Goal: Use online tool/utility: Use online tool/utility

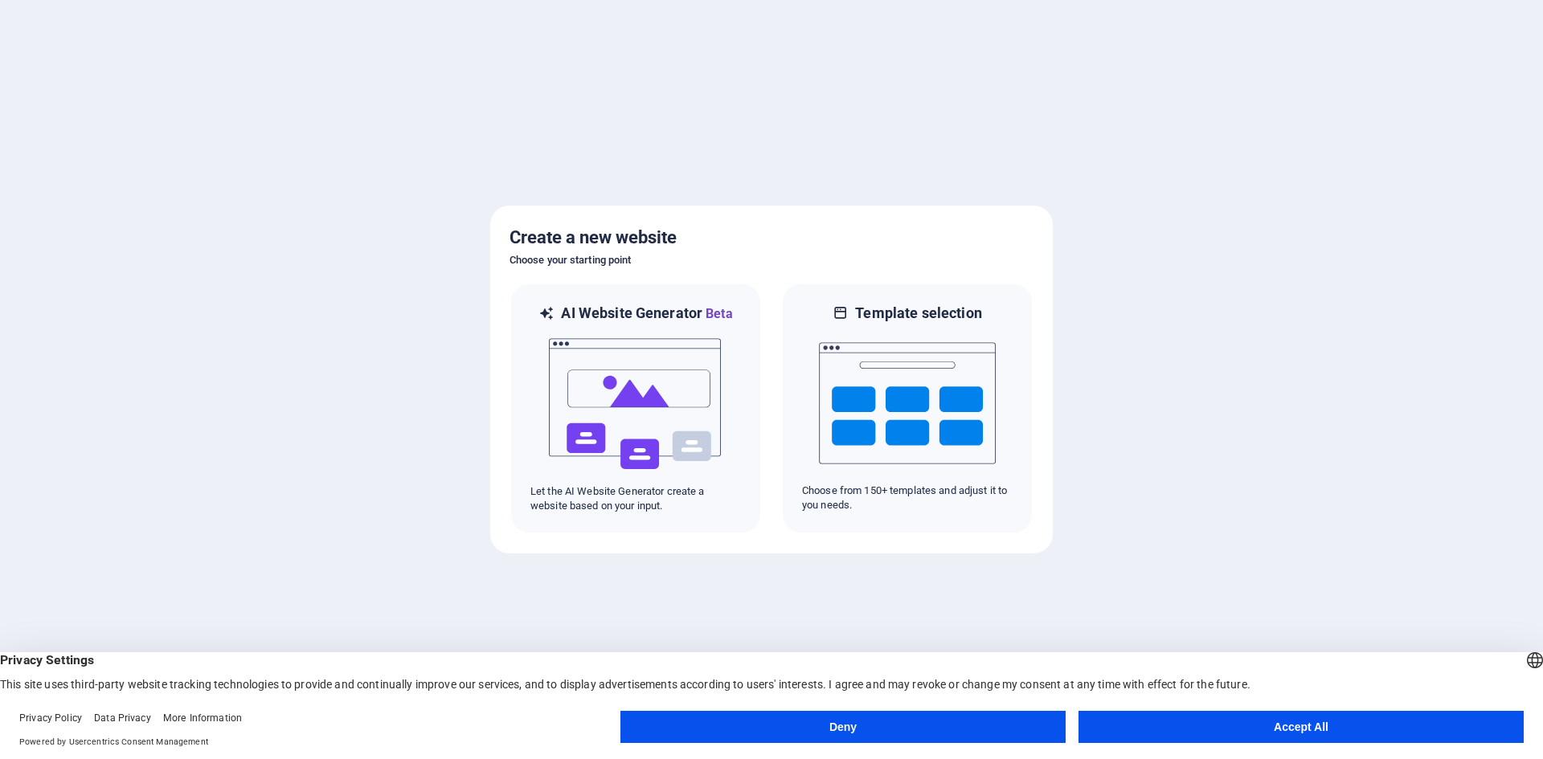
click at [1254, 729] on button "Accept All" at bounding box center [1300, 727] width 445 height 32
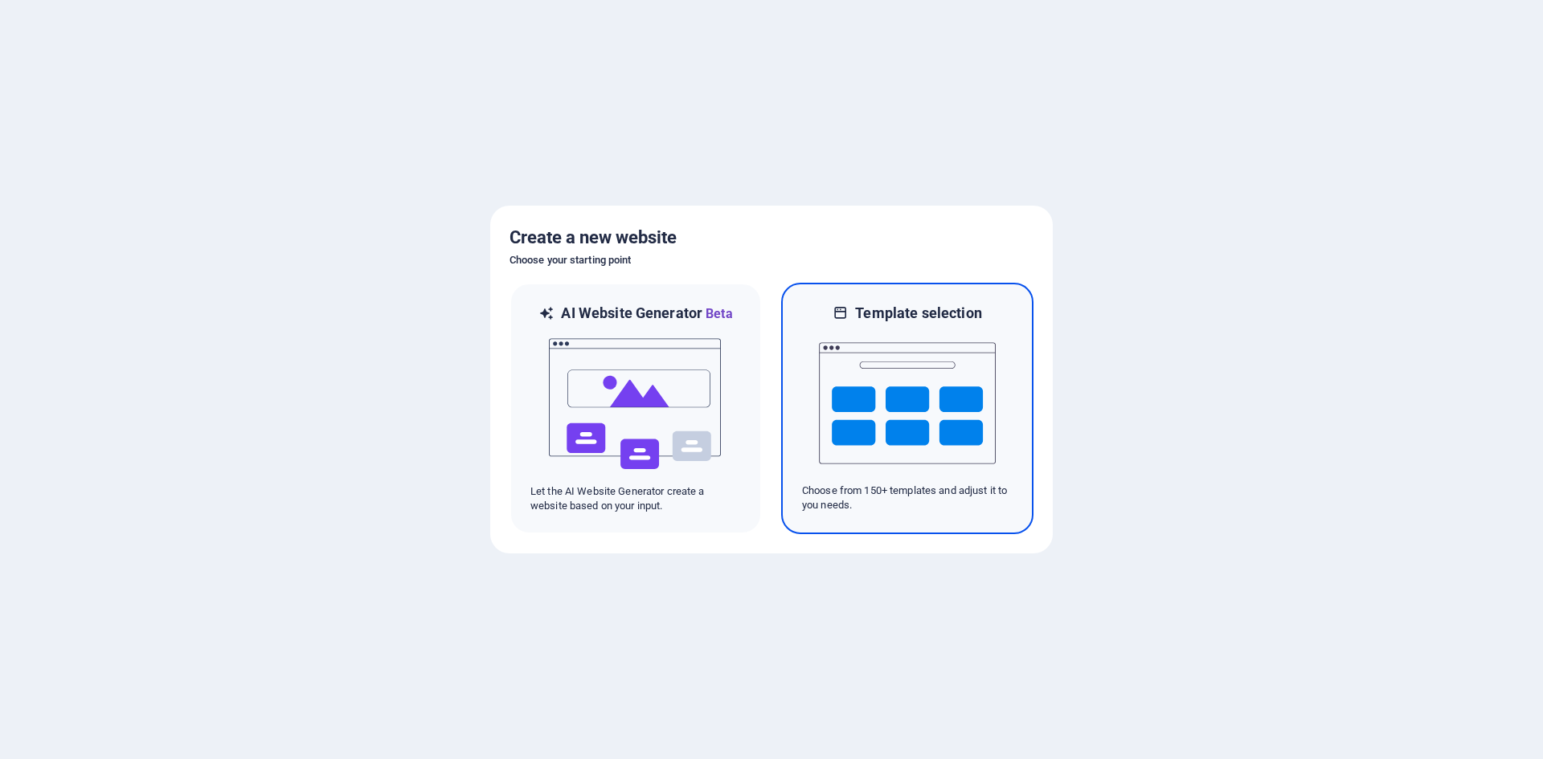
click at [911, 403] on img at bounding box center [907, 403] width 177 height 161
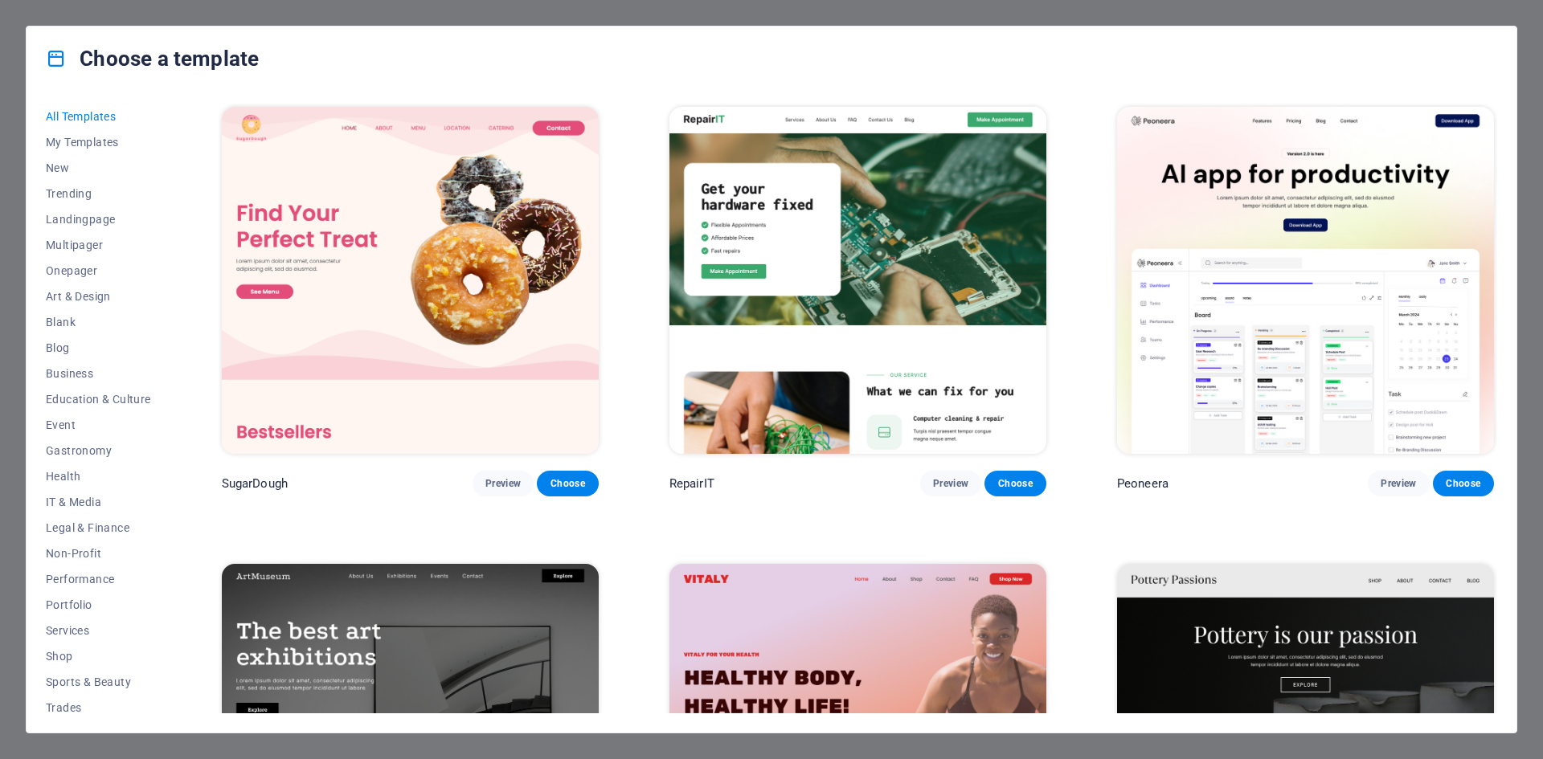
click at [436, 230] on img at bounding box center [410, 280] width 377 height 347
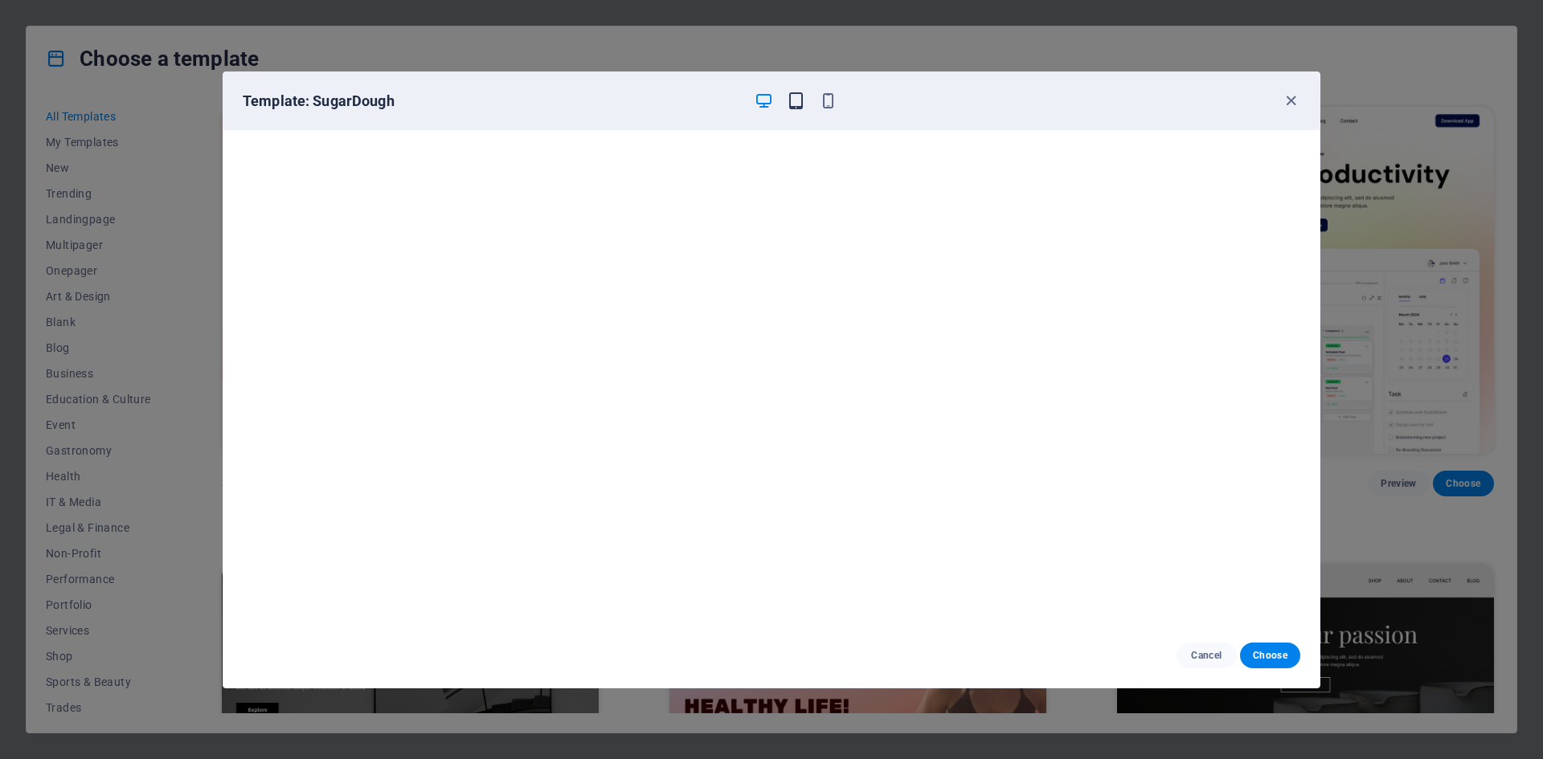
click at [795, 104] on icon "button" at bounding box center [796, 101] width 18 height 18
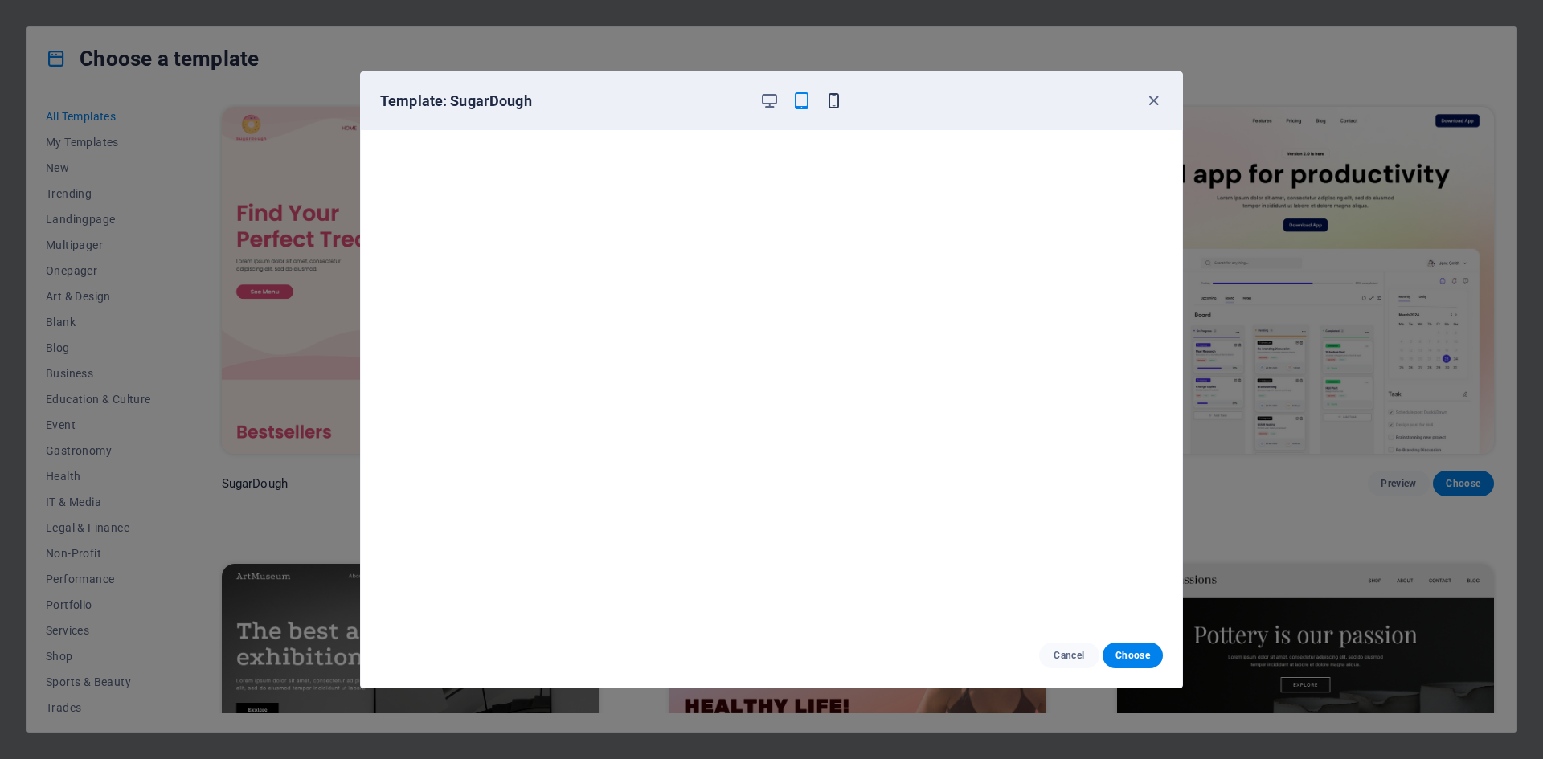
click at [835, 99] on icon "button" at bounding box center [833, 101] width 18 height 18
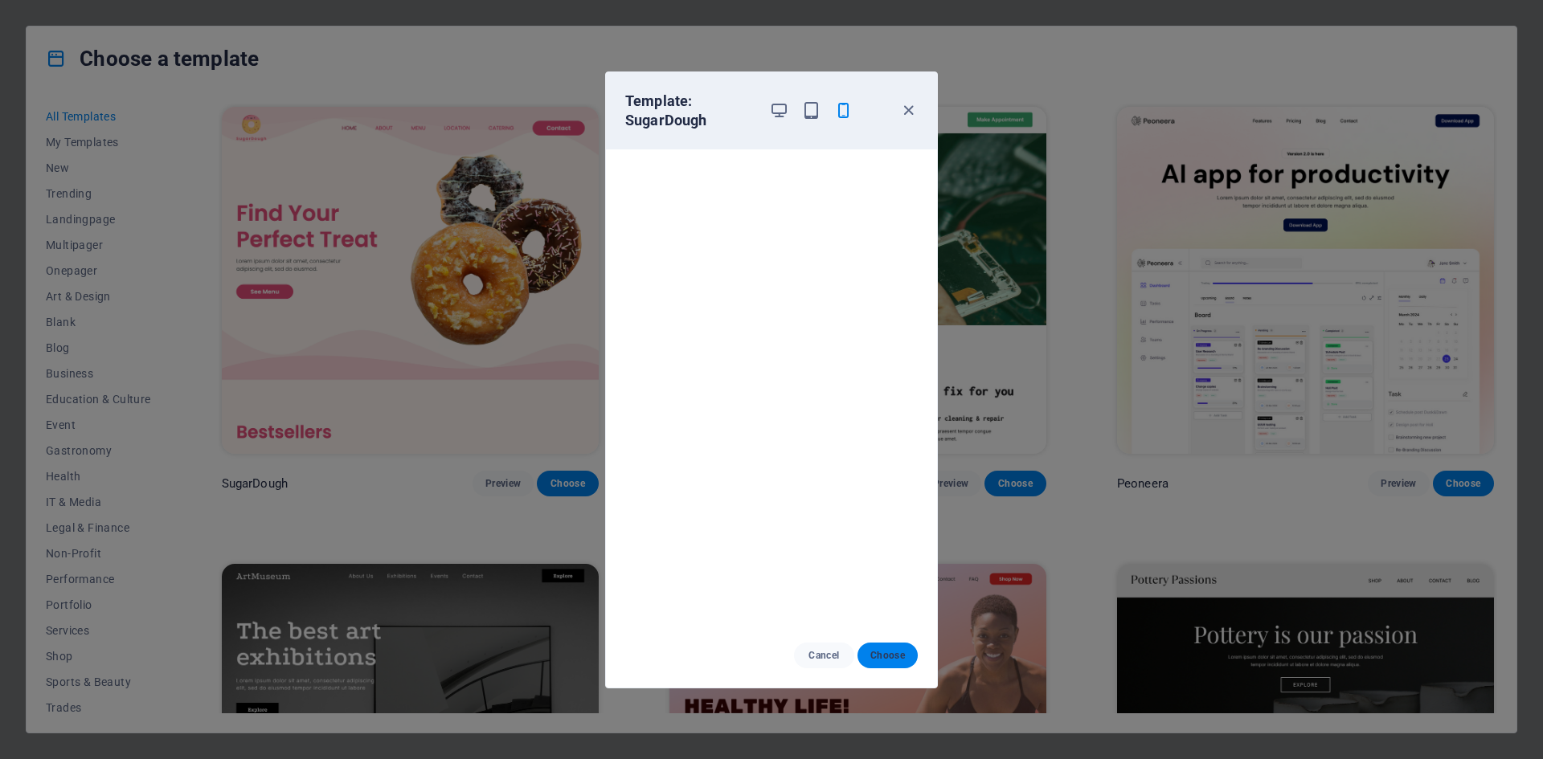
click at [879, 659] on span "Choose" at bounding box center [887, 655] width 35 height 13
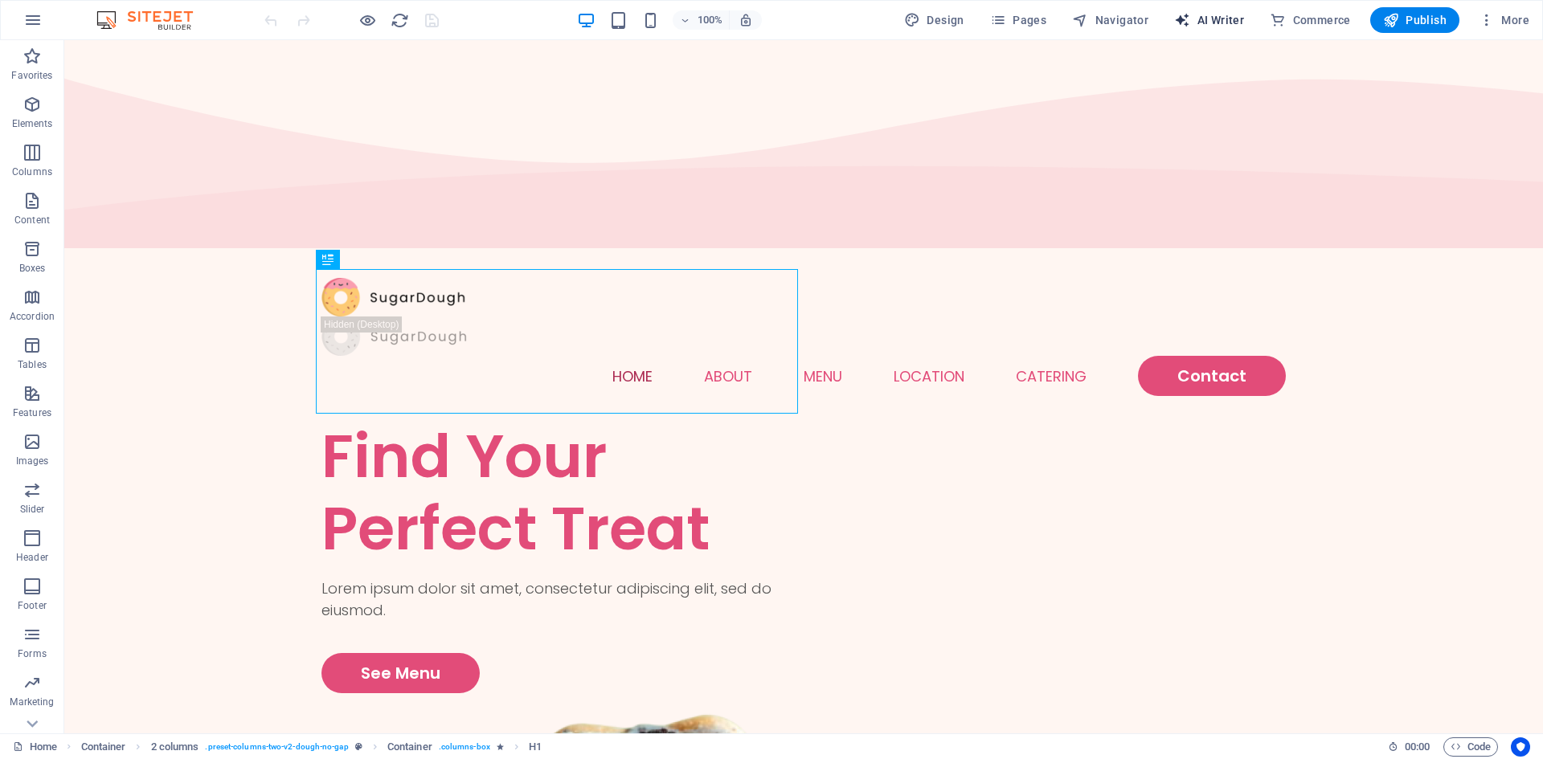
select select "English"
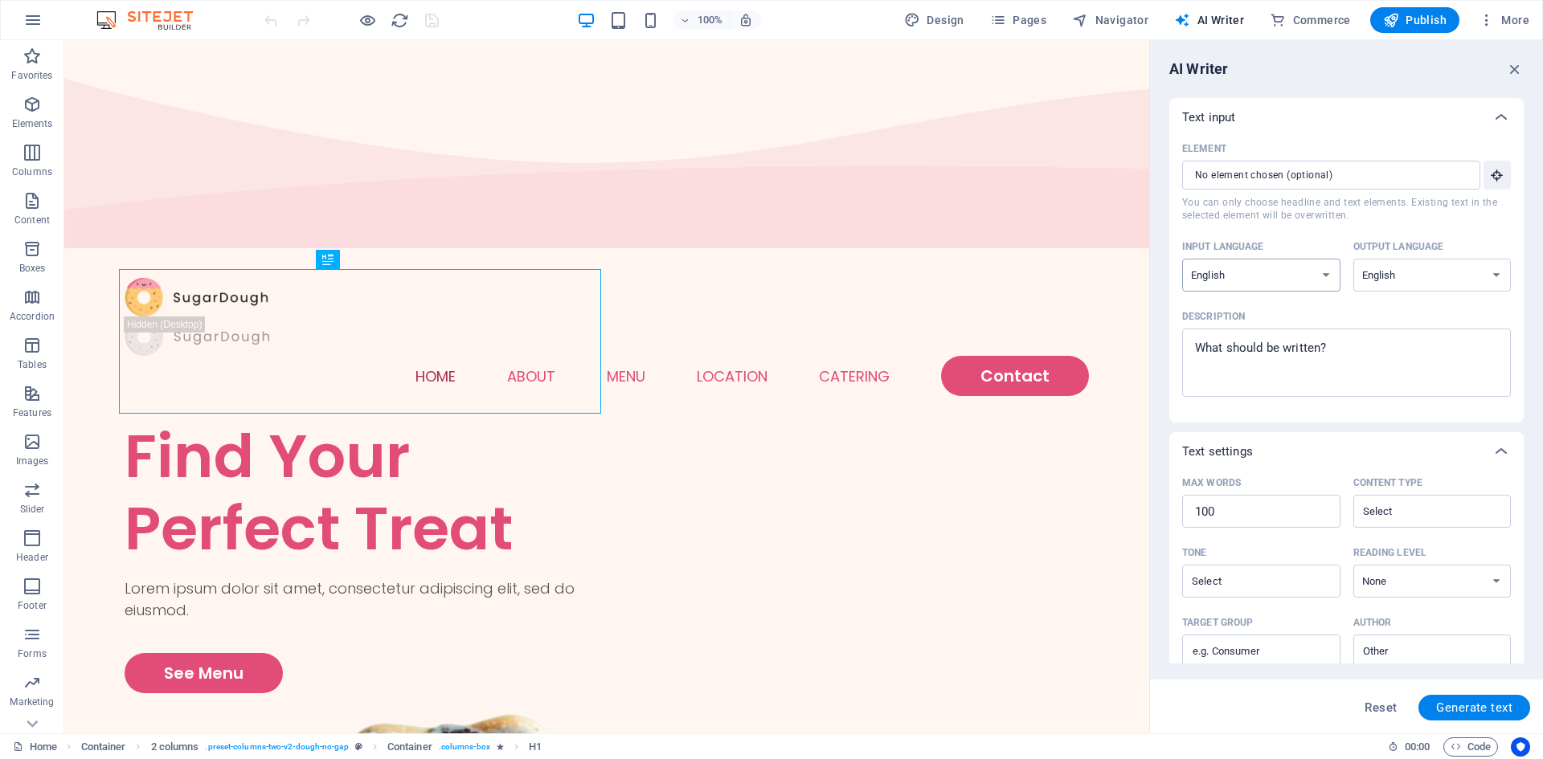
click at [1274, 283] on select "Albanian Arabic Armenian Awadhi Azerbaijani Bashkir Basque Belarusian Bengali B…" at bounding box center [1261, 275] width 158 height 33
click at [1398, 265] on select "Albanian Arabic Armenian Awadhi Azerbaijani Bashkir Basque Belarusian Bengali B…" at bounding box center [1432, 275] width 158 height 33
click at [1398, 266] on select "Albanian Arabic Armenian Awadhi Azerbaijani Bashkir Basque Belarusian Bengali B…" at bounding box center [1432, 275] width 158 height 33
click at [1287, 218] on span "You can only choose headline and text elements. Existing text in the selected e…" at bounding box center [1346, 209] width 329 height 26
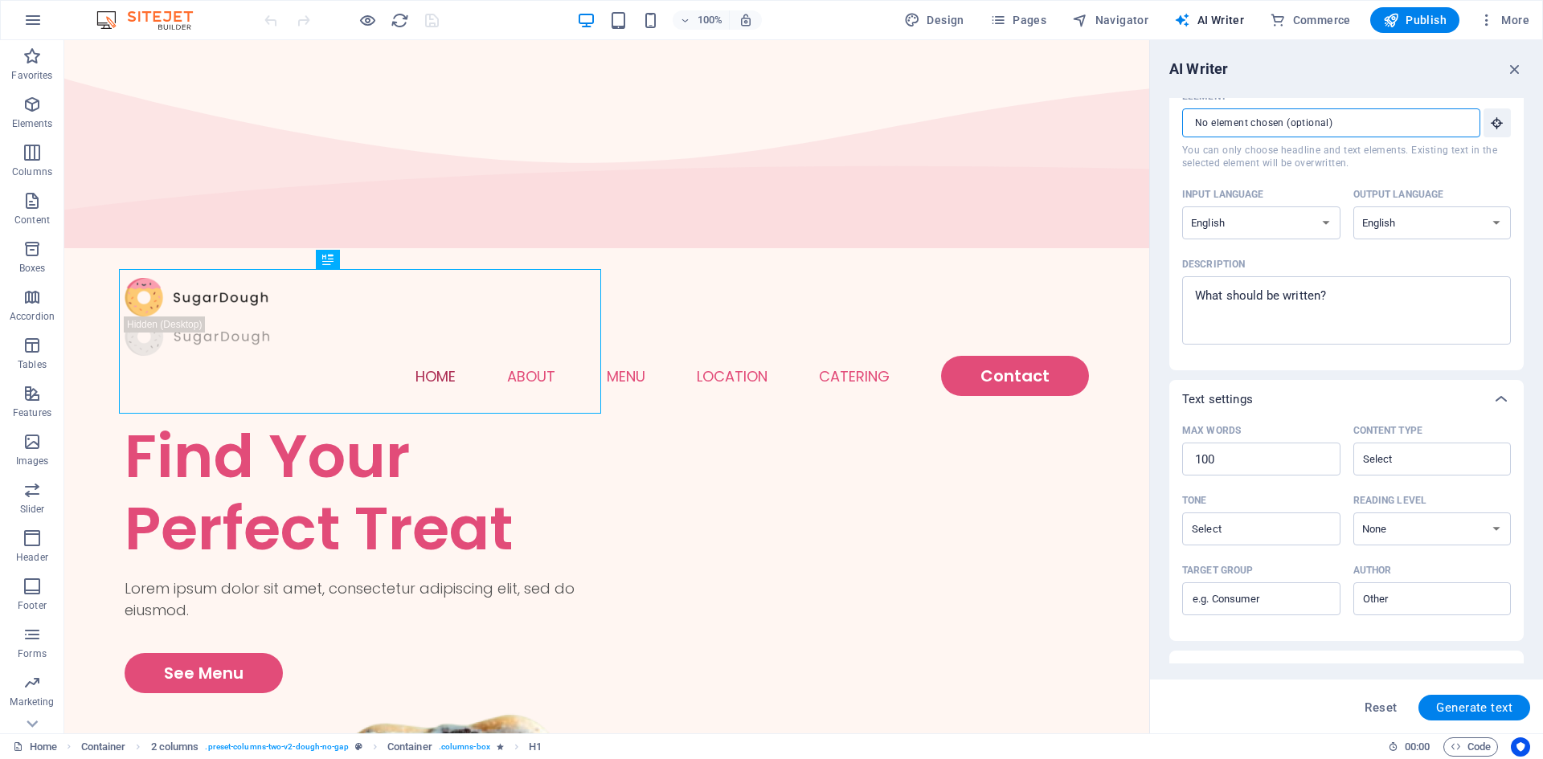
scroll to position [170, 0]
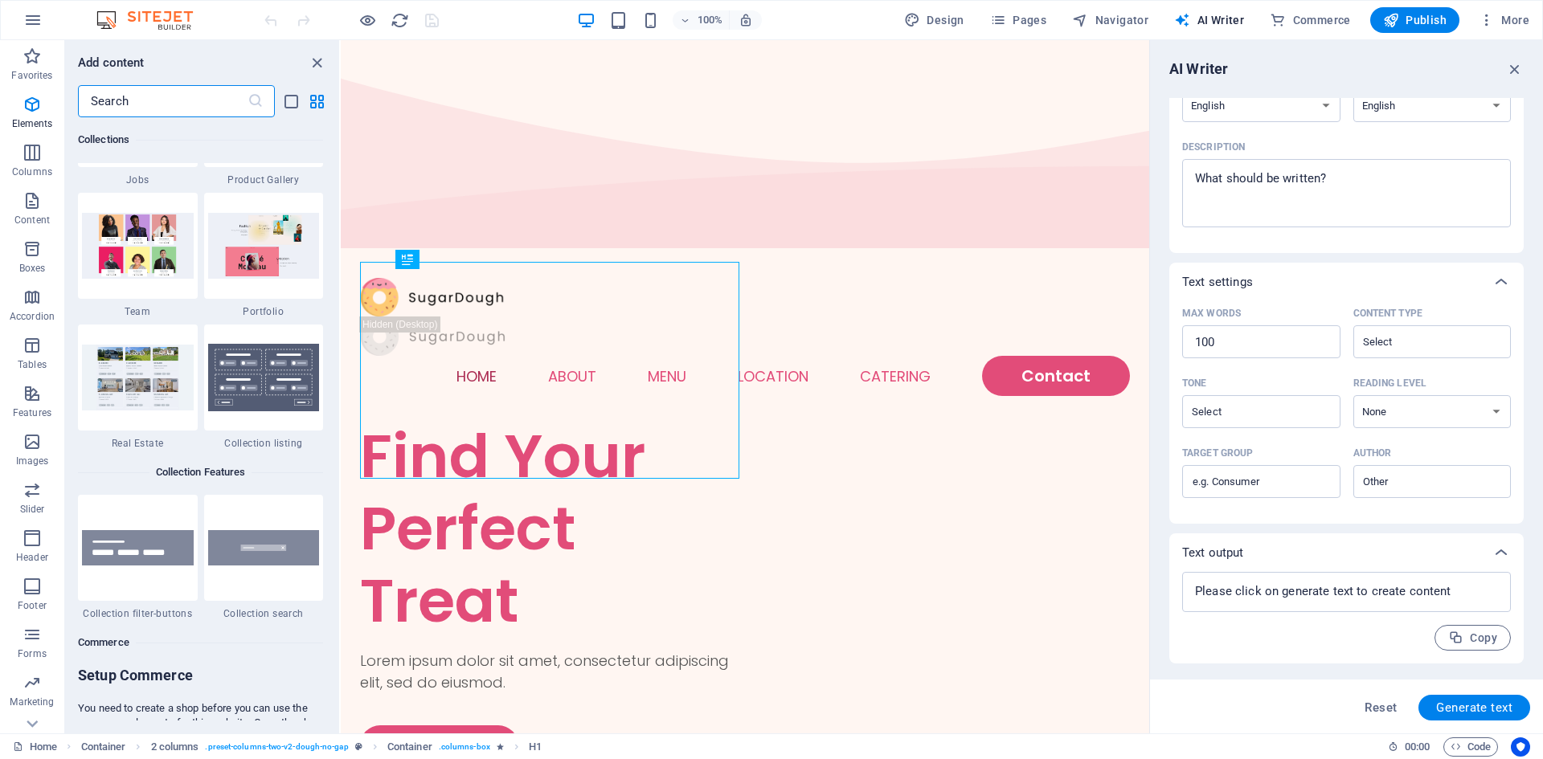
scroll to position [15486, 0]
